Goal: Transaction & Acquisition: Obtain resource

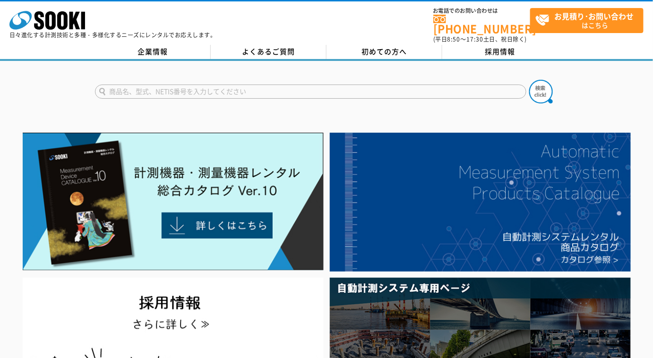
click at [233, 85] on input "text" at bounding box center [311, 92] width 432 height 14
type input "コートマスター"
click at [529, 80] on button at bounding box center [541, 92] width 24 height 24
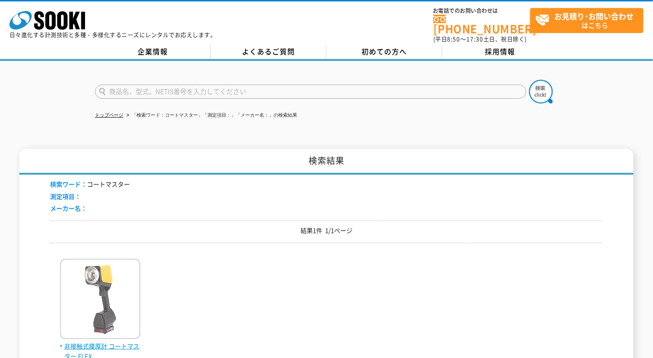
click at [109, 289] on img at bounding box center [100, 300] width 80 height 83
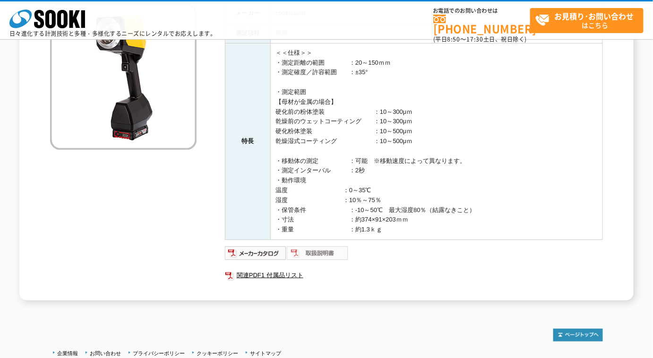
scroll to position [86, 0]
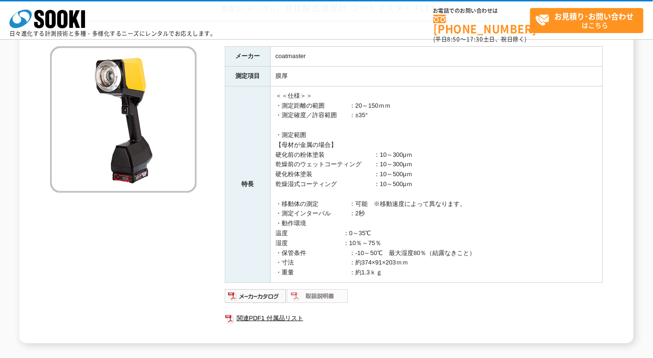
click at [314, 299] on img at bounding box center [318, 296] width 62 height 15
click at [597, 82] on td "膜厚" at bounding box center [437, 76] width 332 height 20
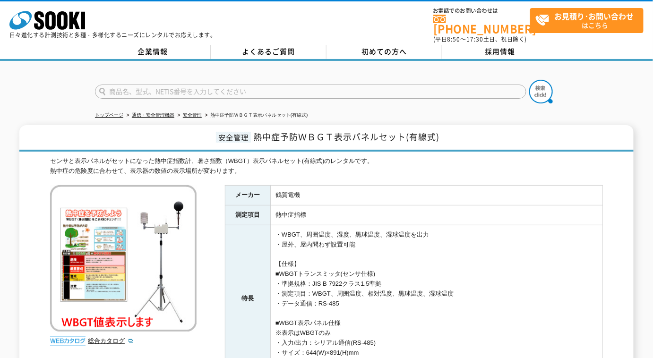
click at [191, 90] on input "text" at bounding box center [311, 92] width 432 height 14
type input "コートマスター"
click at [529, 80] on button at bounding box center [541, 92] width 24 height 24
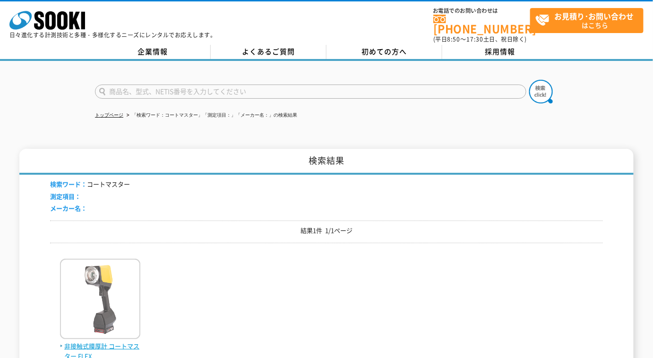
scroll to position [86, 0]
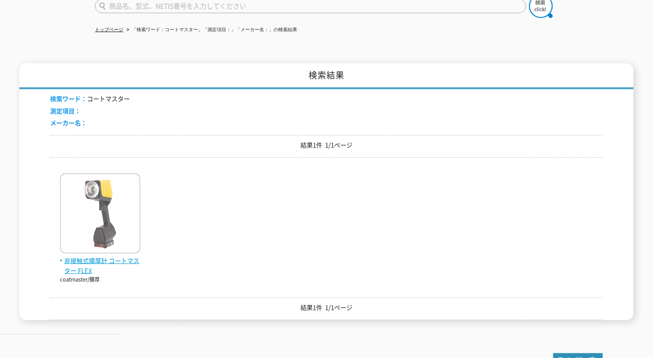
click at [120, 234] on img at bounding box center [100, 214] width 80 height 83
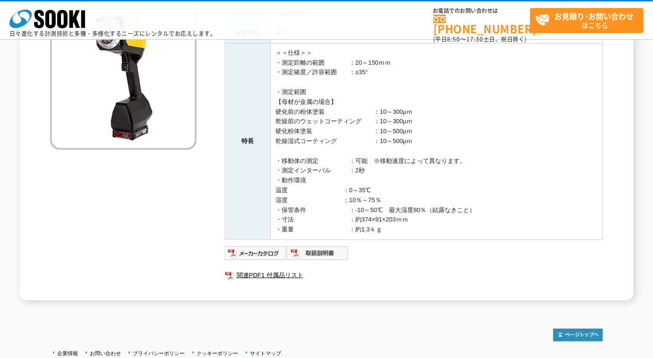
scroll to position [86, 0]
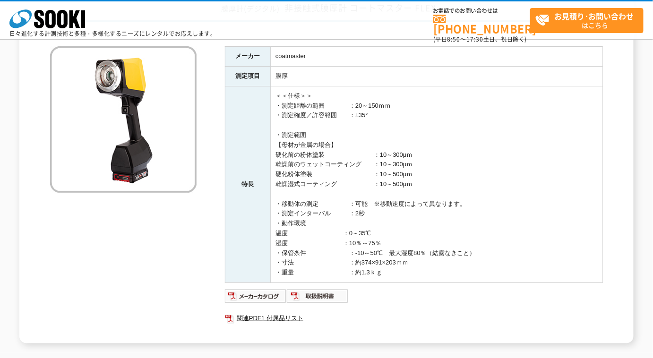
click at [593, 88] on td "＜＜仕様＞＞ ・測定距離の範囲　　　　：20～150ｍｍ ・測定確度／許容範囲　　：±35° ・測定範囲 【母材が金属の場合】 硬化前の粉体塗装　　　　　　　…" at bounding box center [437, 184] width 332 height 197
click at [280, 319] on link "関連PDF1 付属品リスト" at bounding box center [414, 318] width 378 height 12
